Goal: Find specific page/section: Find specific page/section

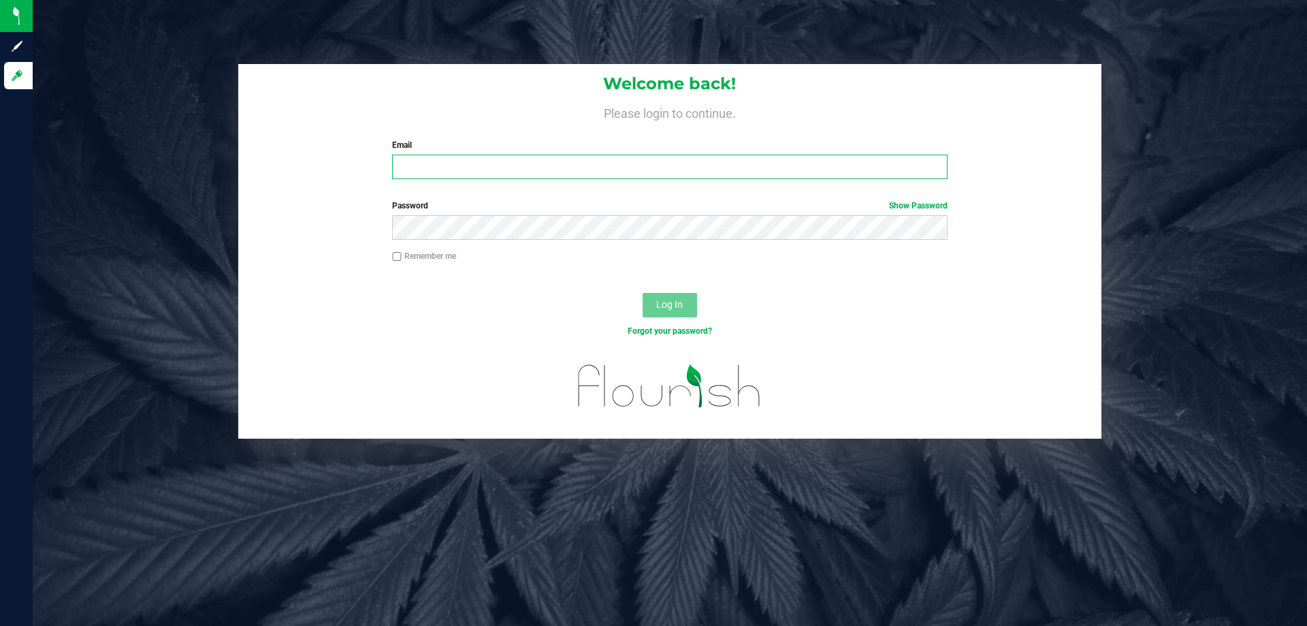
click at [544, 175] on input "Email" at bounding box center [669, 167] width 555 height 25
click at [643, 293] on button "Log In" at bounding box center [670, 305] width 54 height 25
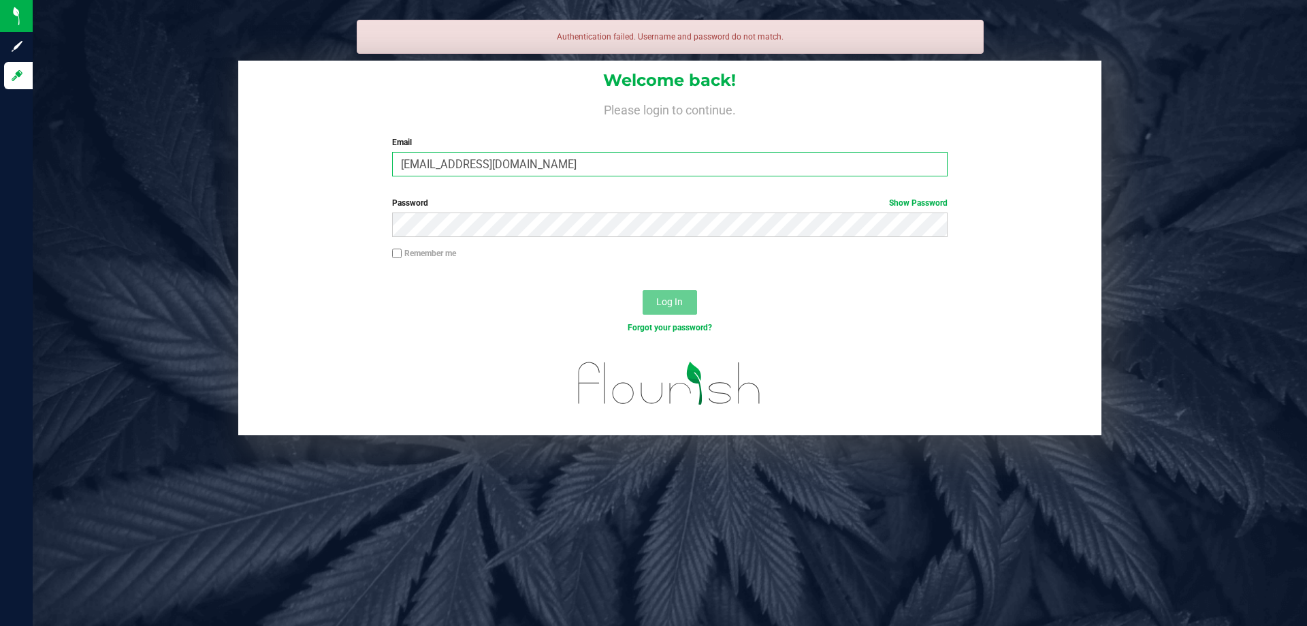
click at [458, 163] on input "[EMAIL_ADDRESS][DOMAIN_NAME]" at bounding box center [669, 164] width 555 height 25
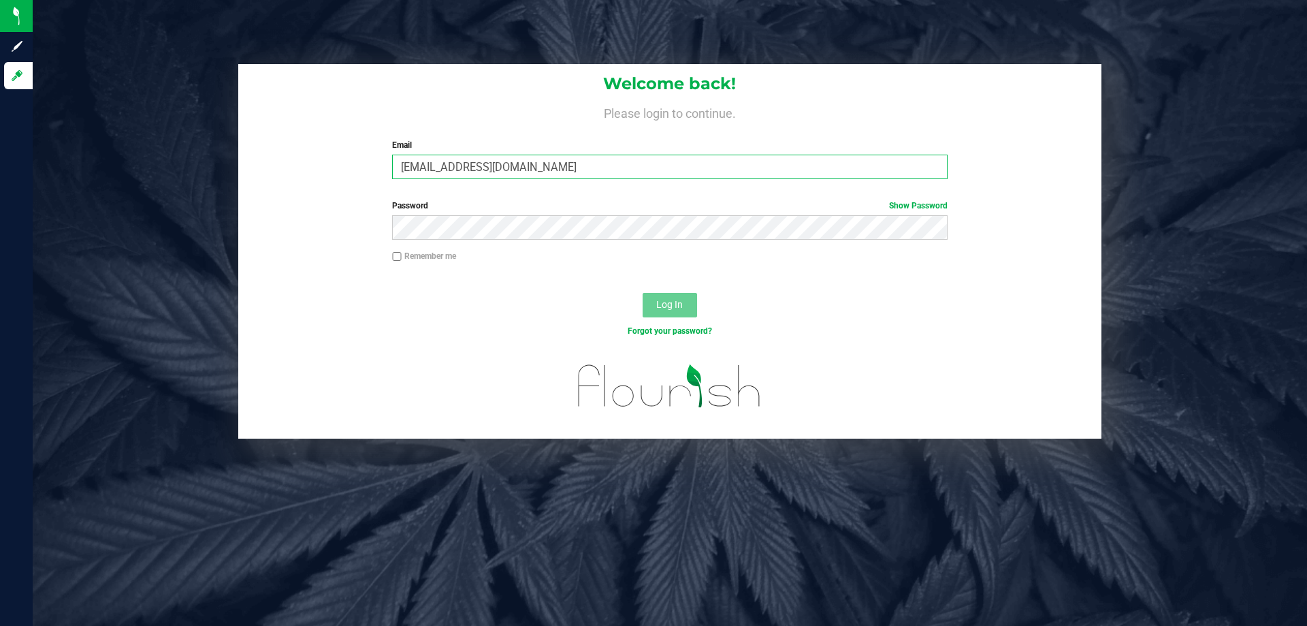
type input "[EMAIL_ADDRESS][DOMAIN_NAME]"
click at [643, 293] on button "Log In" at bounding box center [670, 305] width 54 height 25
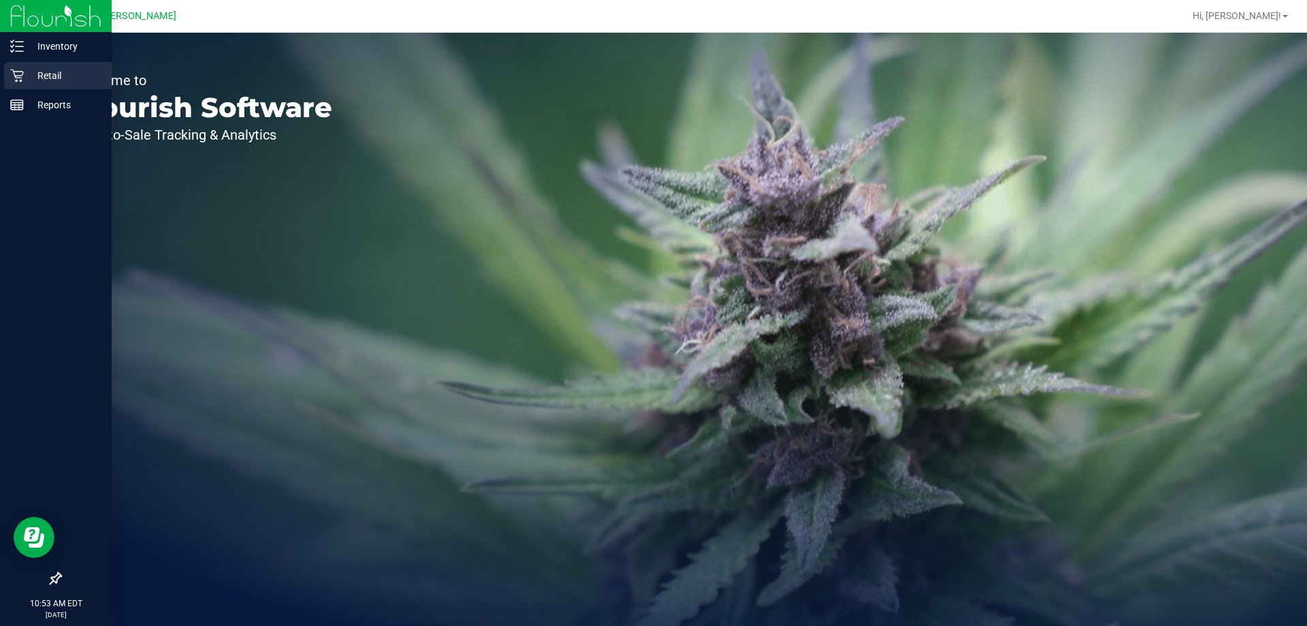
click at [44, 76] on p "Retail" at bounding box center [65, 75] width 82 height 16
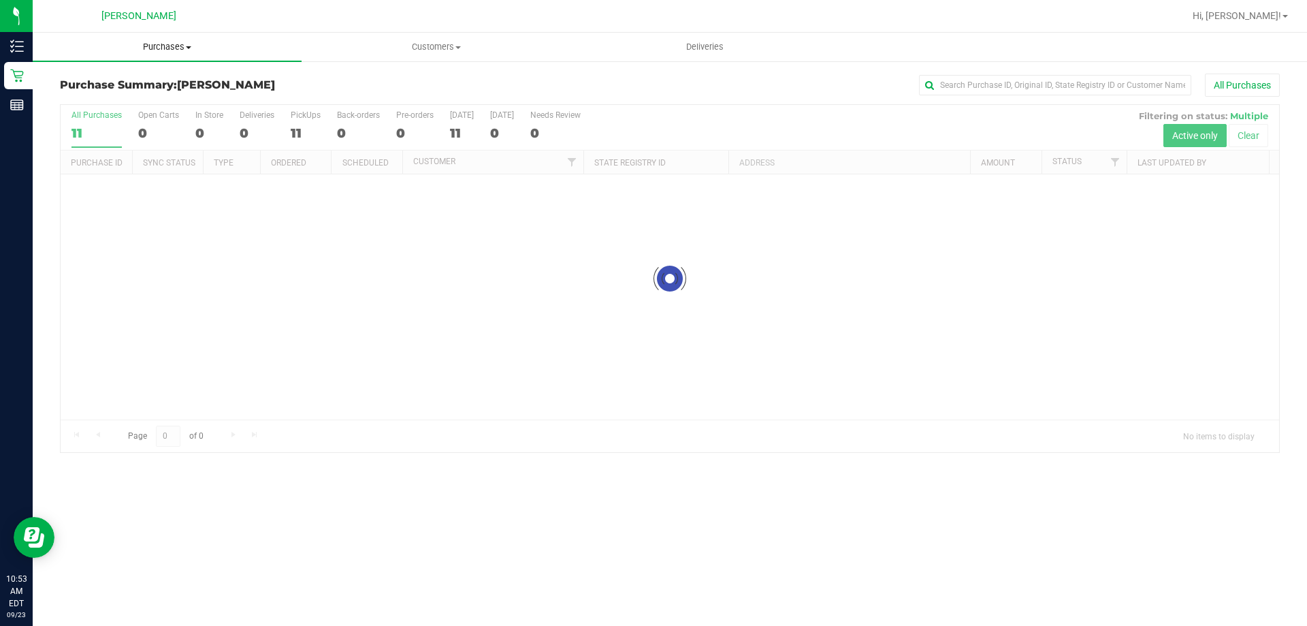
click at [154, 46] on span "Purchases" at bounding box center [167, 47] width 269 height 12
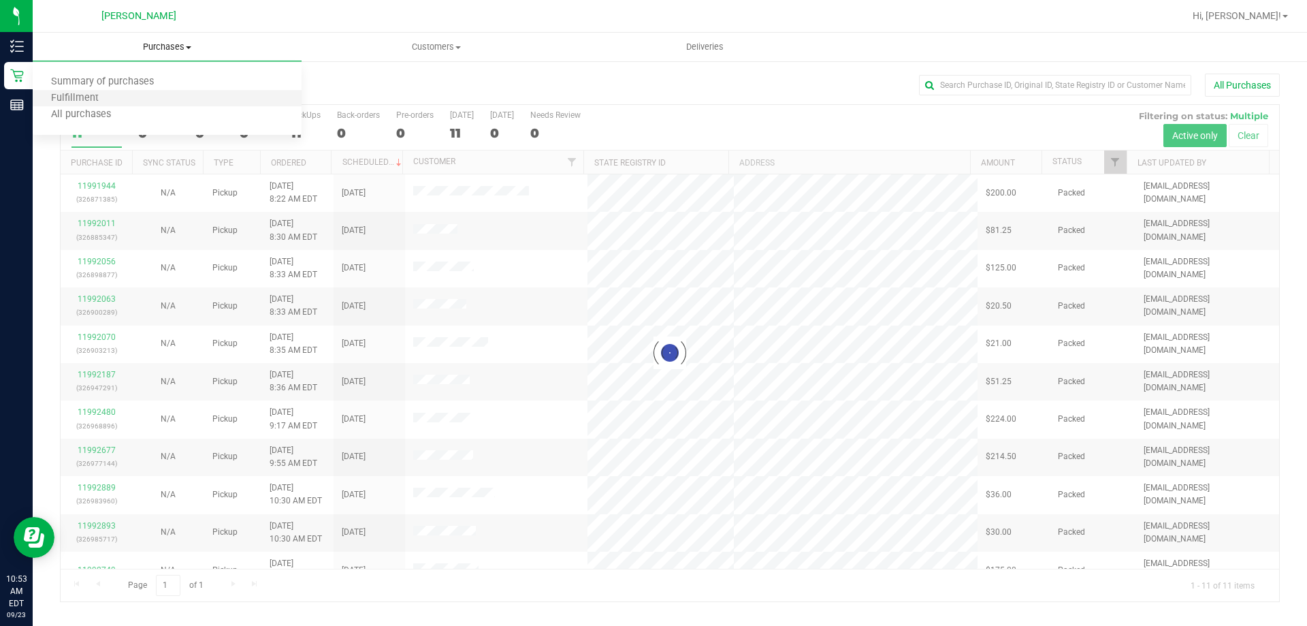
click at [128, 98] on li "Fulfillment" at bounding box center [167, 99] width 269 height 16
